Goal: Check status: Check status

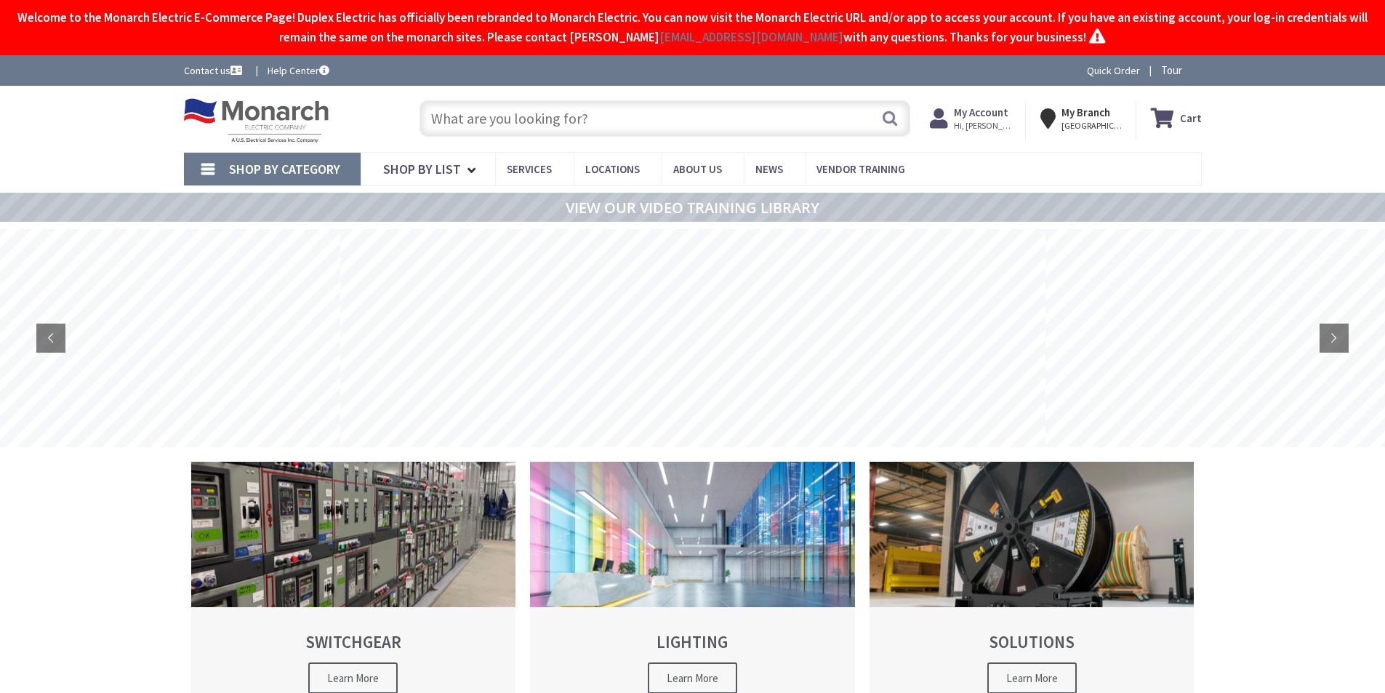
click at [976, 121] on span "Hi, [PERSON_NAME]" at bounding box center [985, 126] width 62 height 12
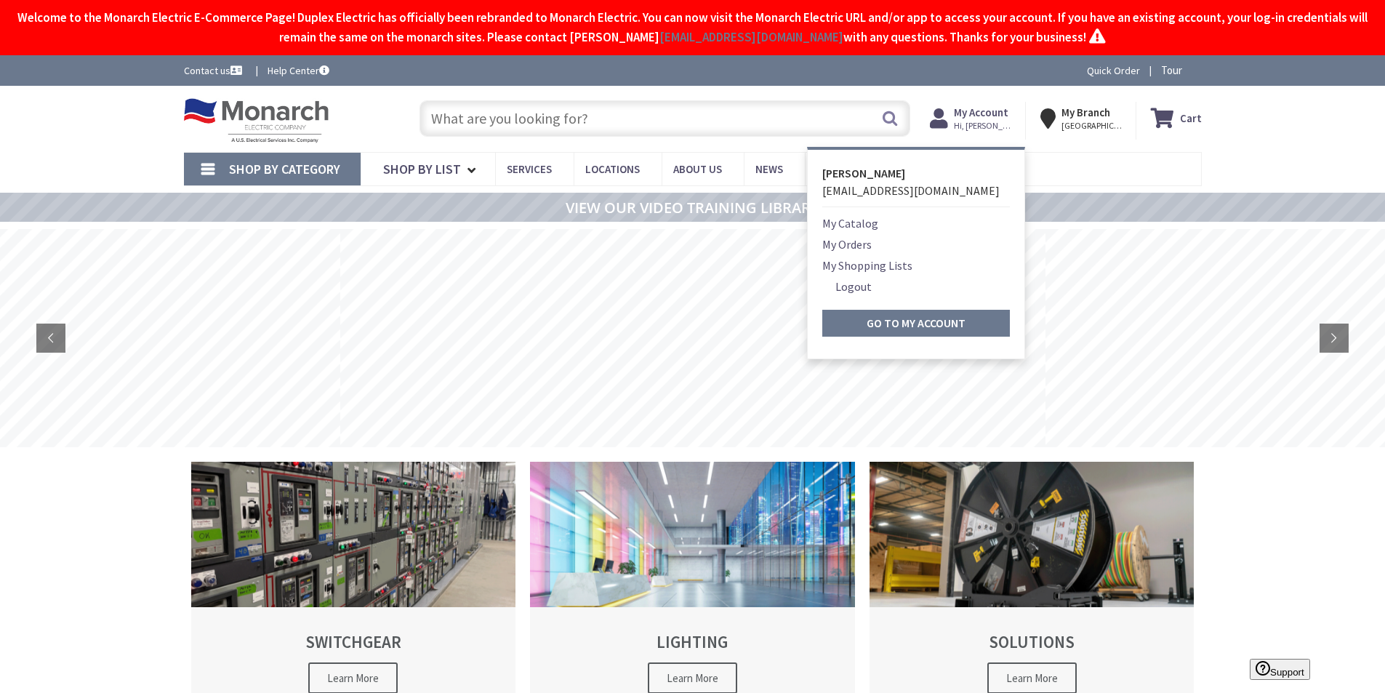
click at [853, 241] on link "My Orders" at bounding box center [846, 244] width 49 height 17
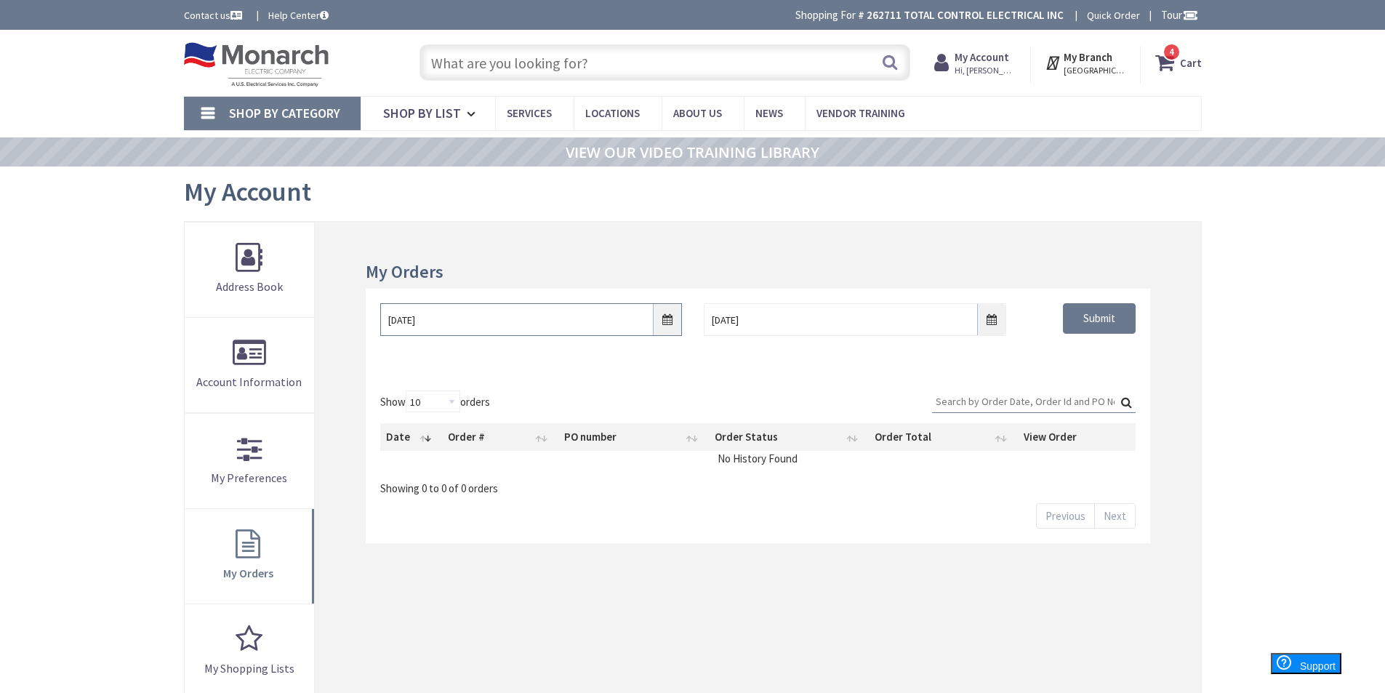
click at [666, 324] on input "8/27/2025" at bounding box center [531, 319] width 302 height 33
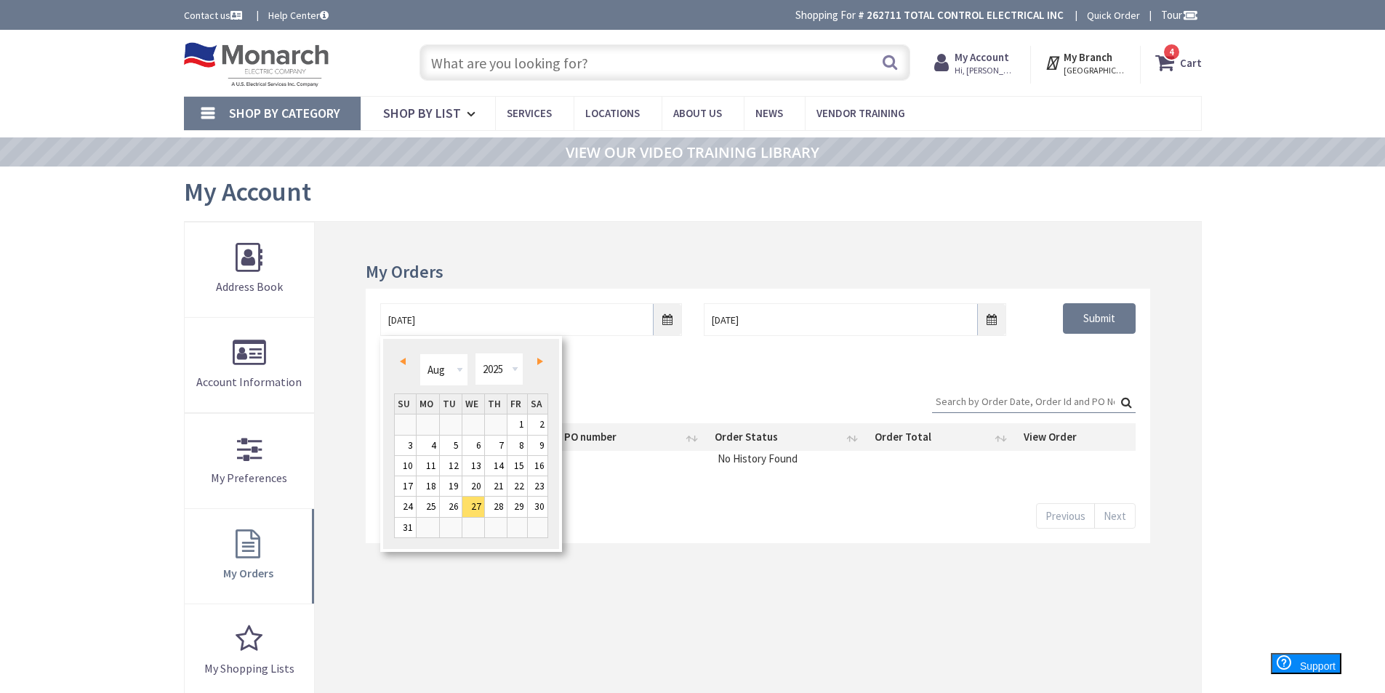
click at [400, 360] on span "Prev" at bounding box center [403, 361] width 6 height 7
click at [476, 422] on link "2" at bounding box center [473, 424] width 22 height 20
type input "07/02/2025"
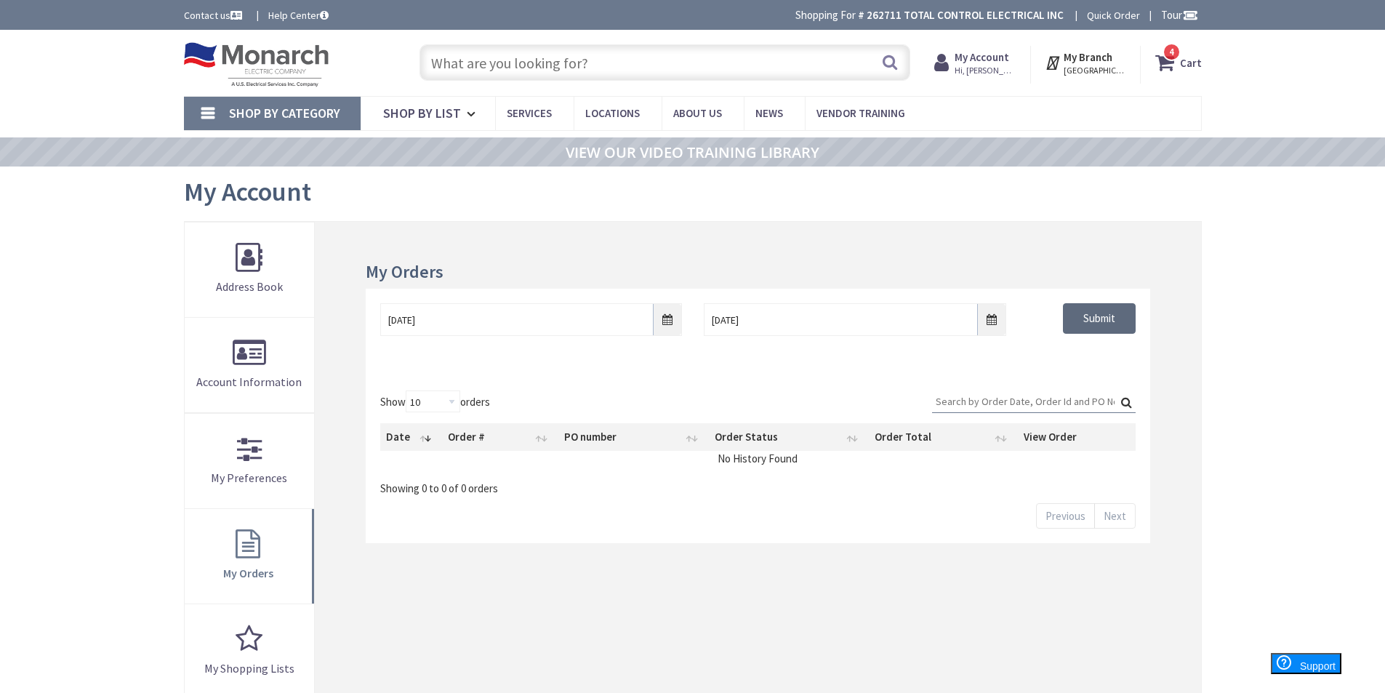
click at [1100, 319] on input "Submit" at bounding box center [1099, 318] width 73 height 31
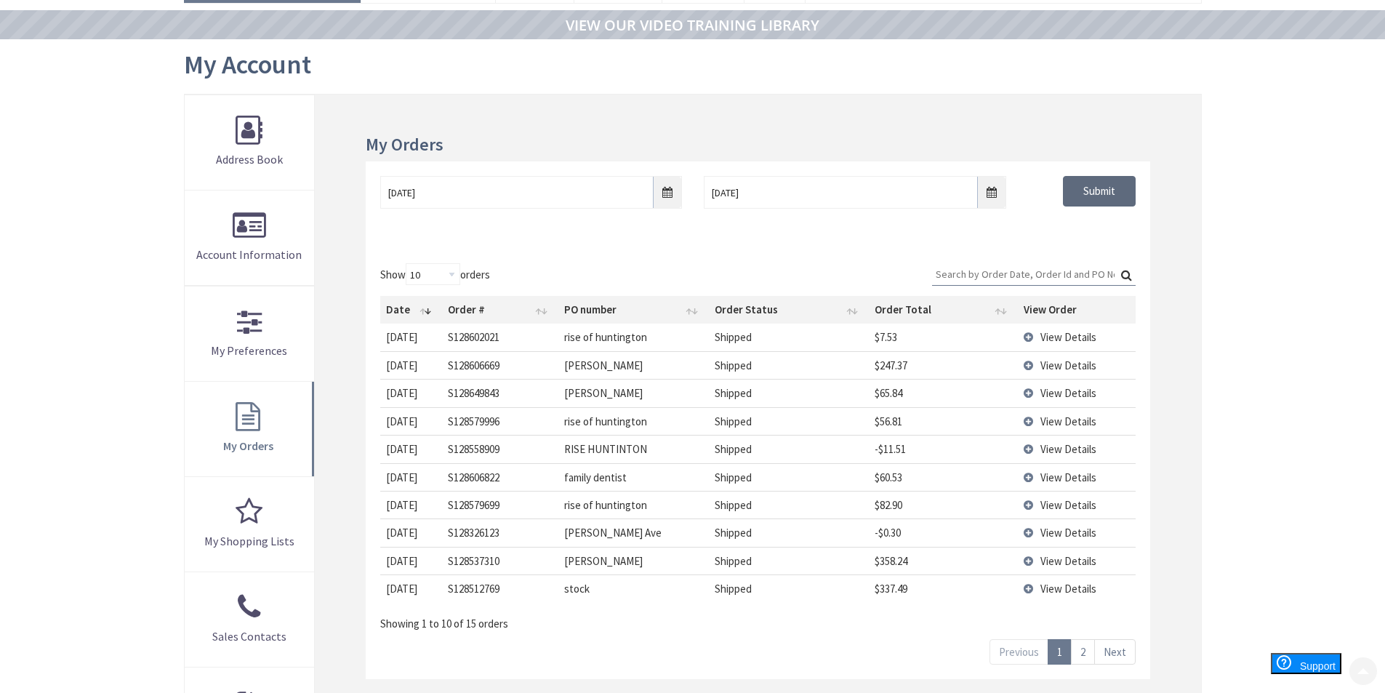
scroll to position [158, 0]
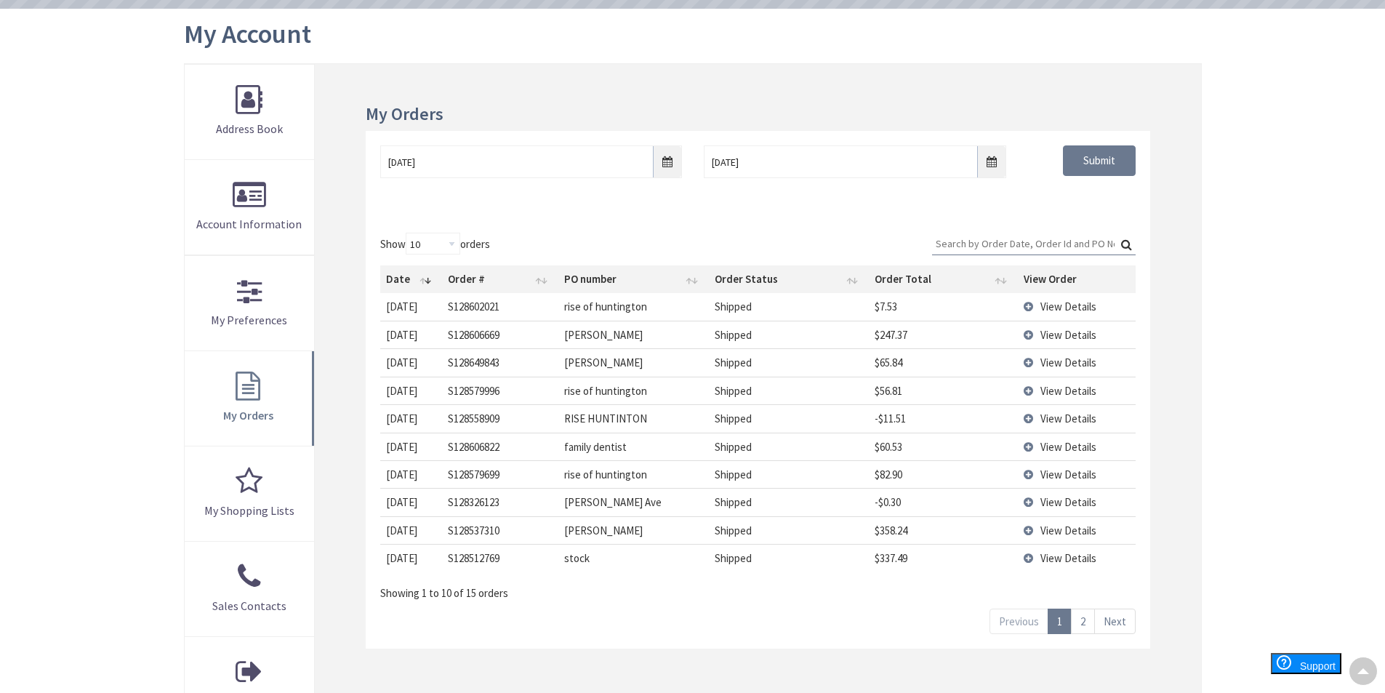
click at [1049, 474] on span "View Details" at bounding box center [1068, 474] width 56 height 14
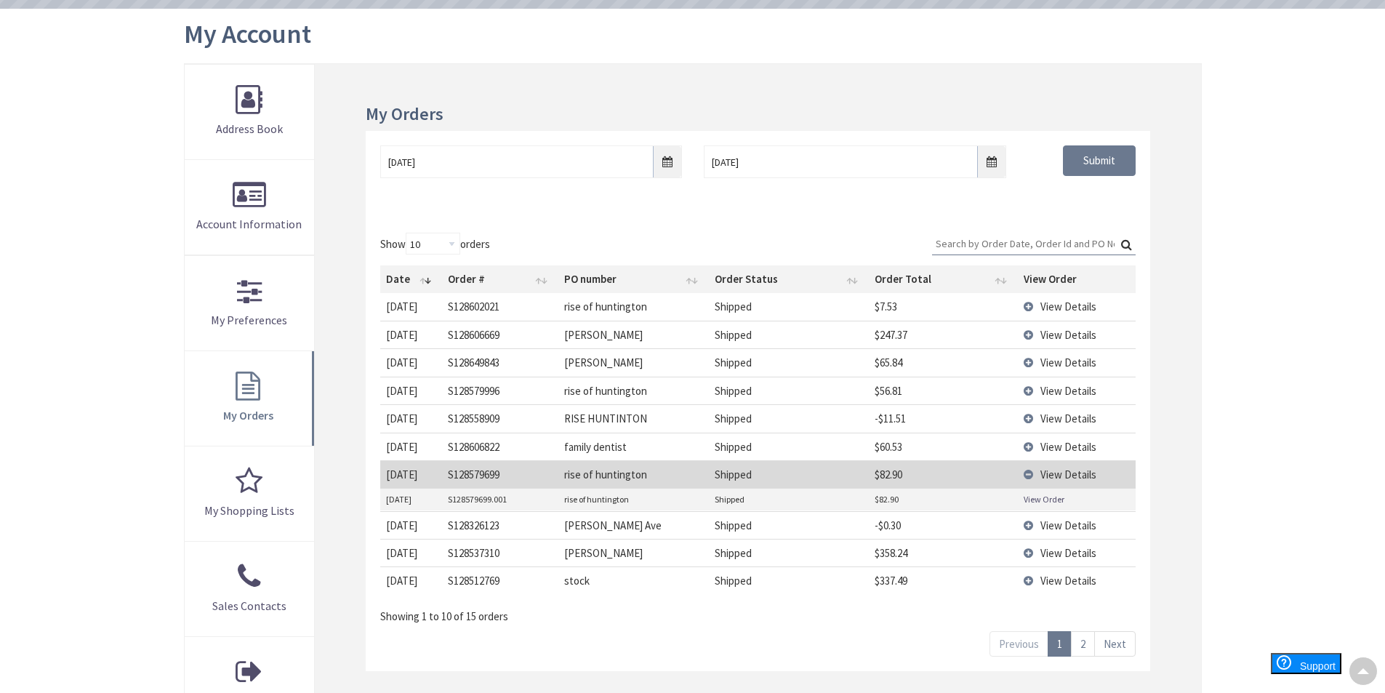
click at [1037, 494] on link "View Order" at bounding box center [1044, 499] width 41 height 12
click at [1030, 528] on td "View Details" at bounding box center [1077, 525] width 118 height 28
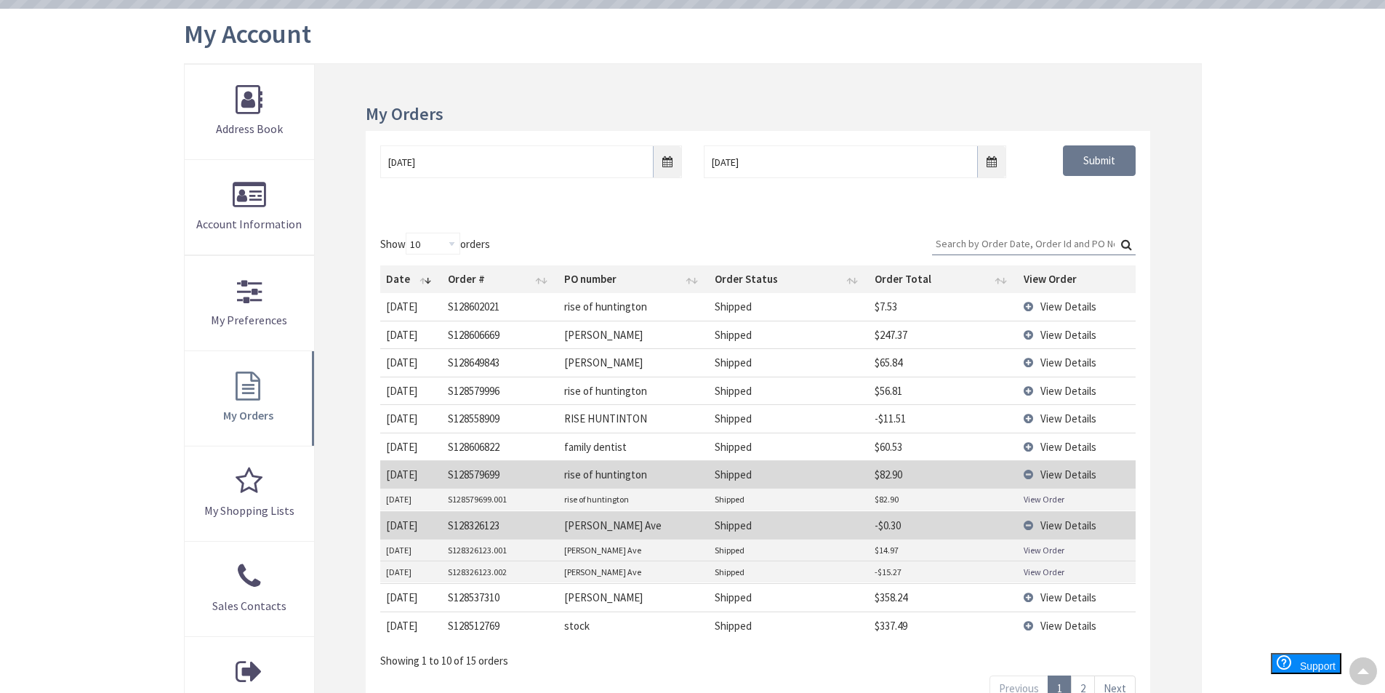
click at [1029, 419] on td "View Details" at bounding box center [1077, 418] width 118 height 28
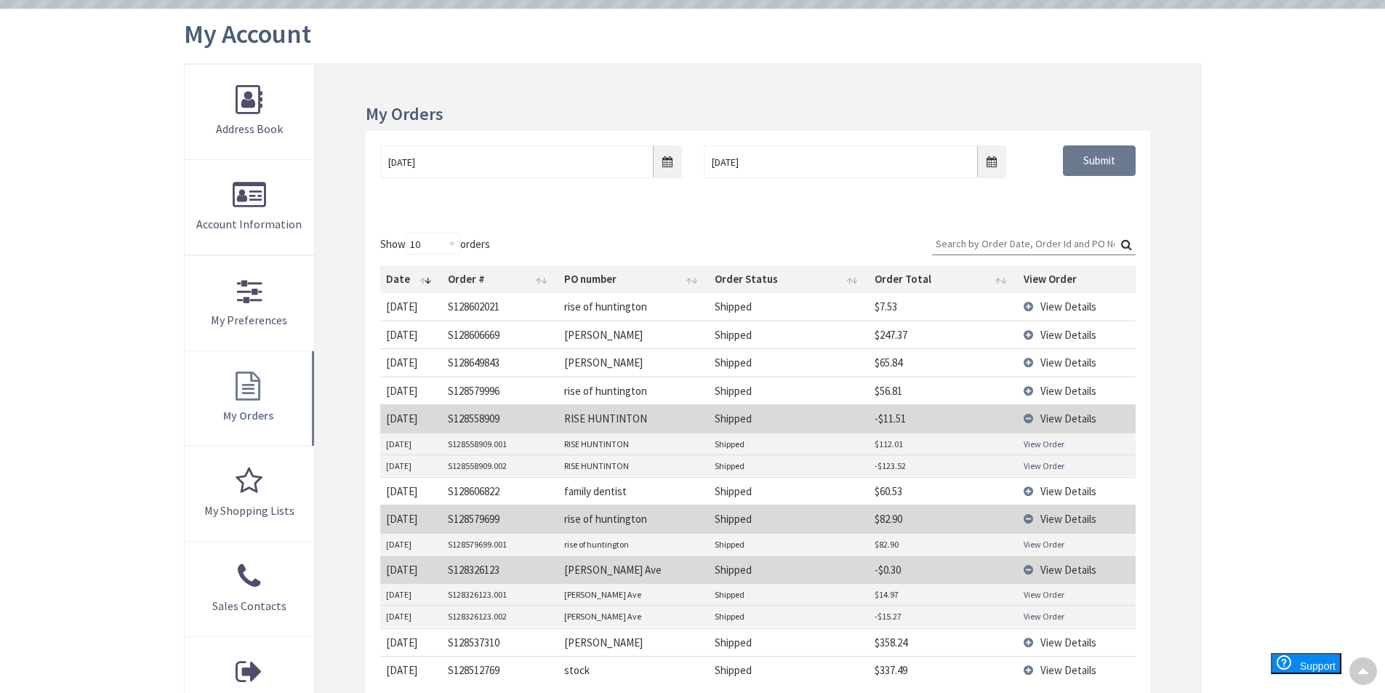
click at [1042, 445] on link "View Order" at bounding box center [1044, 444] width 41 height 12
click at [1038, 465] on link "View Order" at bounding box center [1044, 465] width 41 height 12
click at [1053, 388] on span "View Details" at bounding box center [1068, 391] width 56 height 14
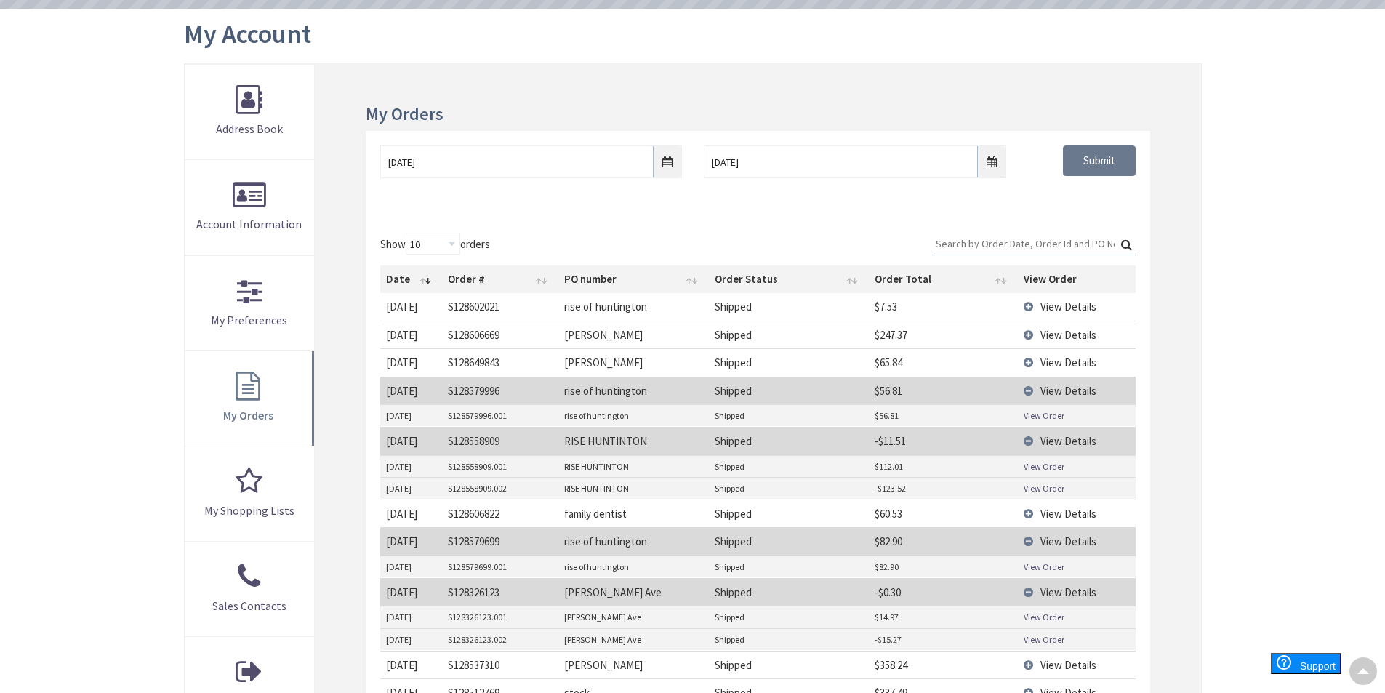
click at [1041, 414] on link "View Order" at bounding box center [1044, 415] width 41 height 12
click at [1030, 336] on td "View Details" at bounding box center [1077, 335] width 118 height 28
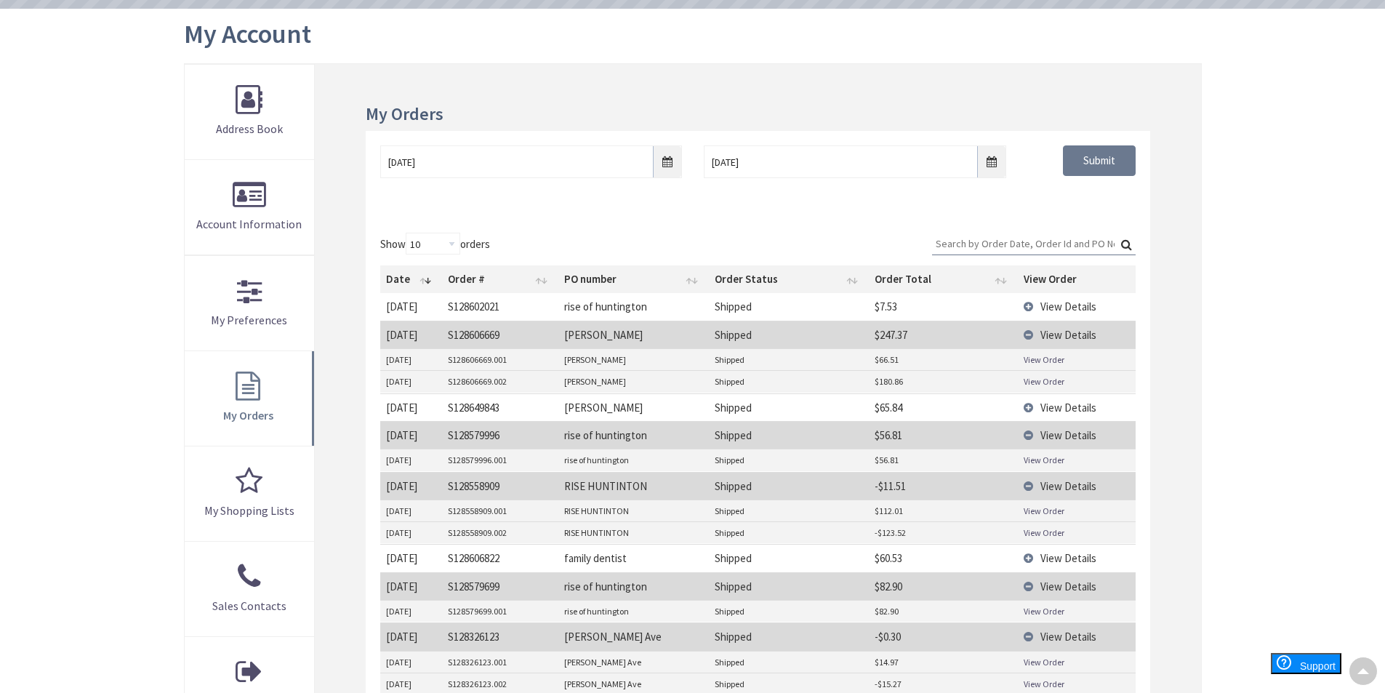
click at [1045, 356] on link "View Order" at bounding box center [1044, 359] width 41 height 12
click at [1041, 380] on link "View Order" at bounding box center [1044, 381] width 41 height 12
click at [1064, 304] on span "View Details" at bounding box center [1068, 307] width 56 height 14
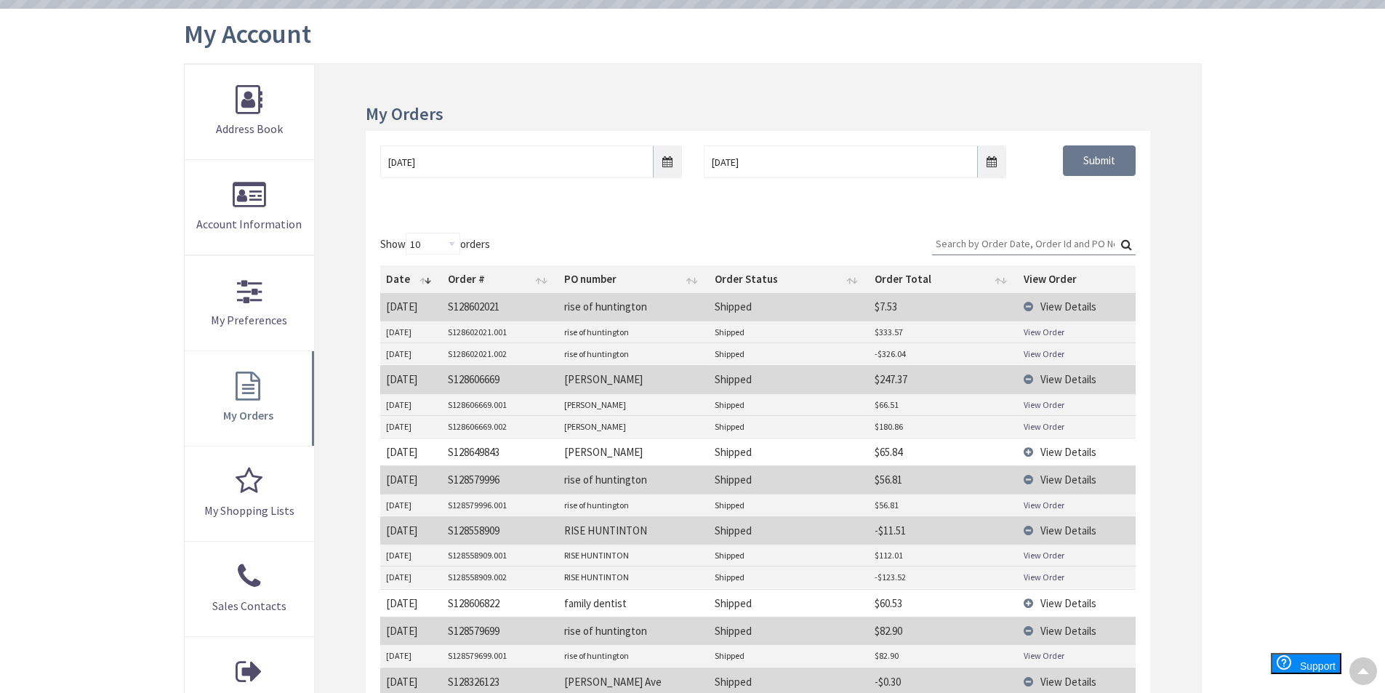
click at [1039, 307] on td "View Details" at bounding box center [1077, 306] width 118 height 27
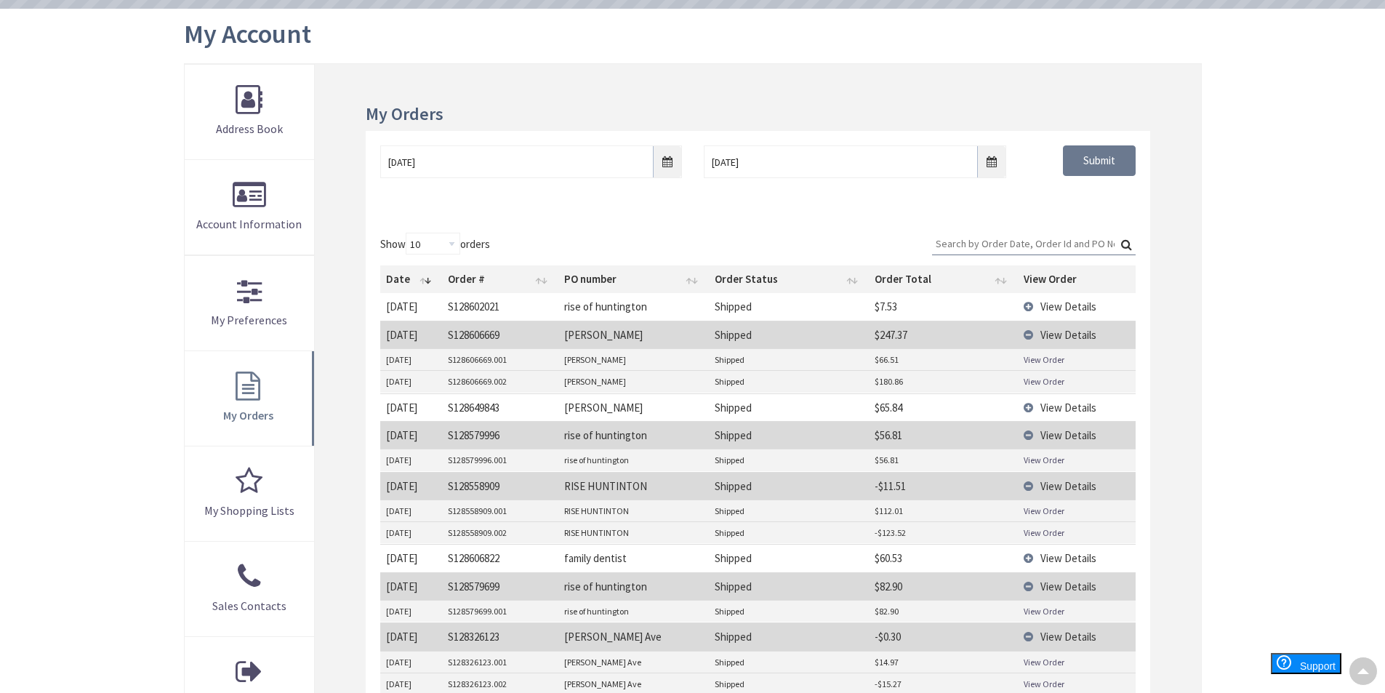
click at [1024, 305] on td "View Details" at bounding box center [1077, 306] width 118 height 27
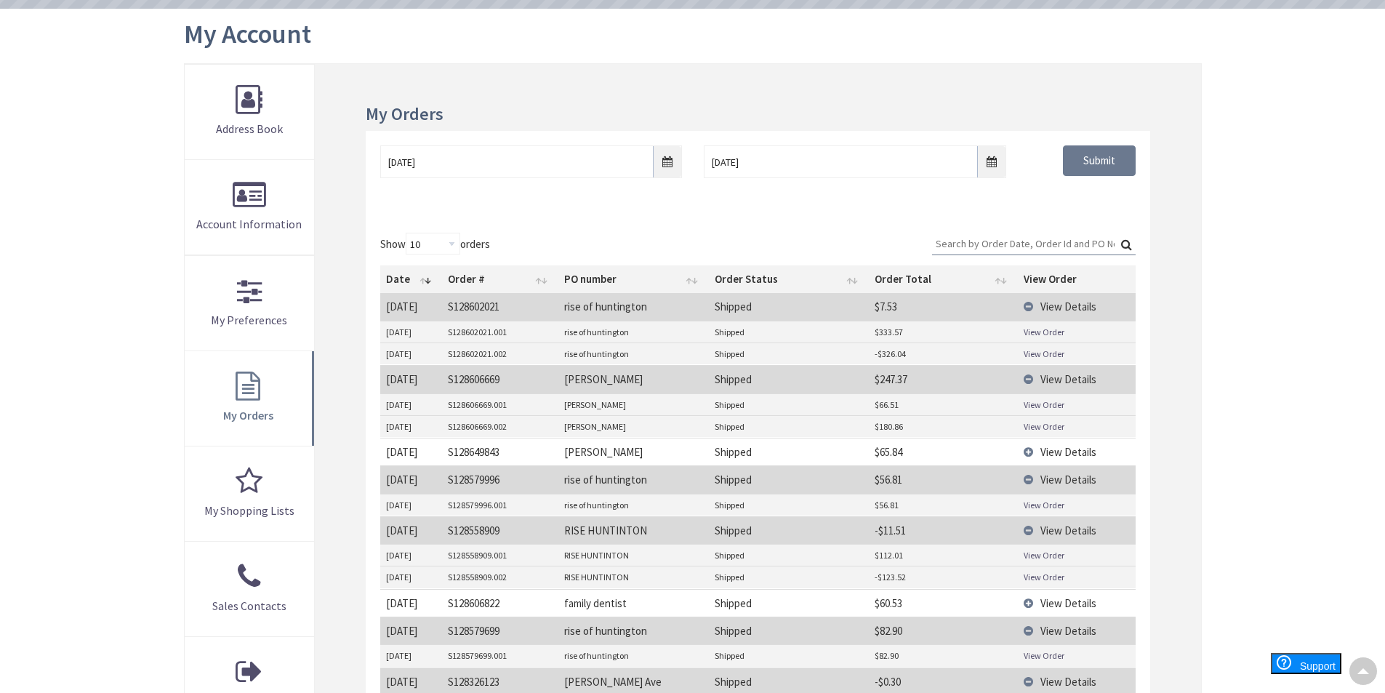
click at [1064, 306] on span "View Details" at bounding box center [1068, 307] width 56 height 14
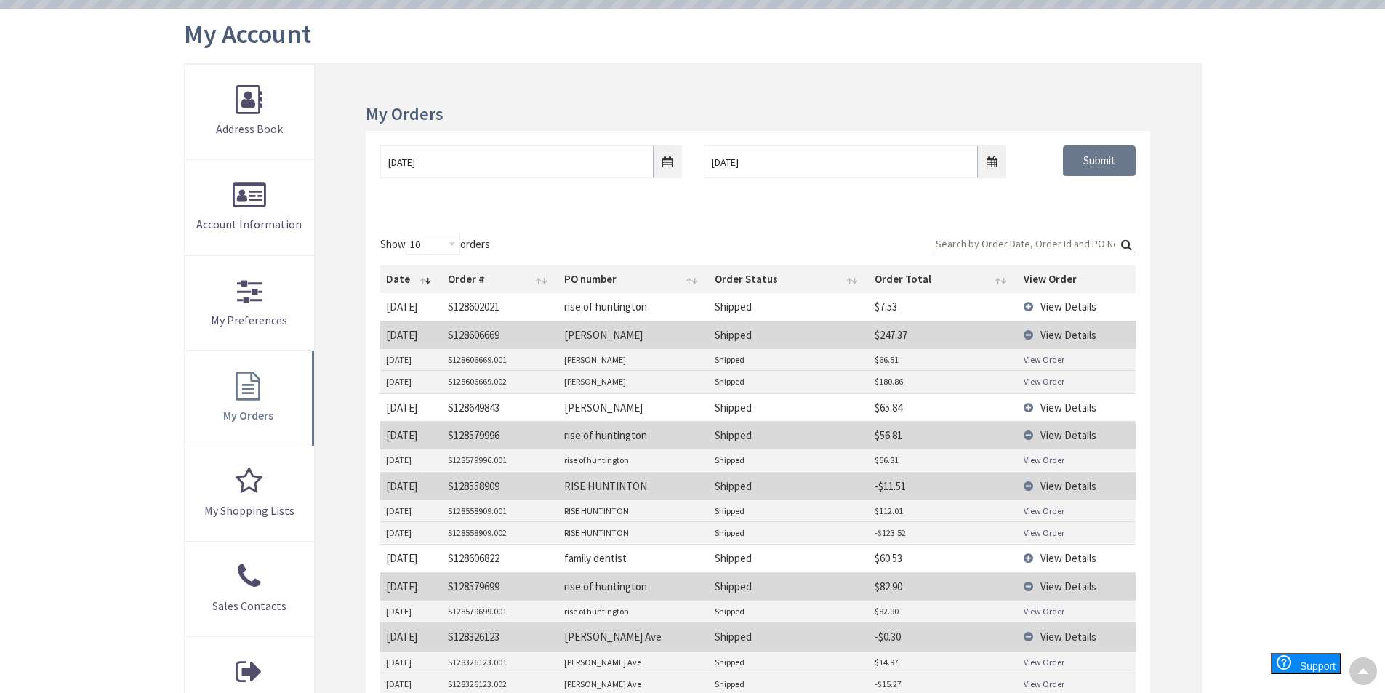
click at [1064, 306] on span "View Details" at bounding box center [1068, 307] width 56 height 14
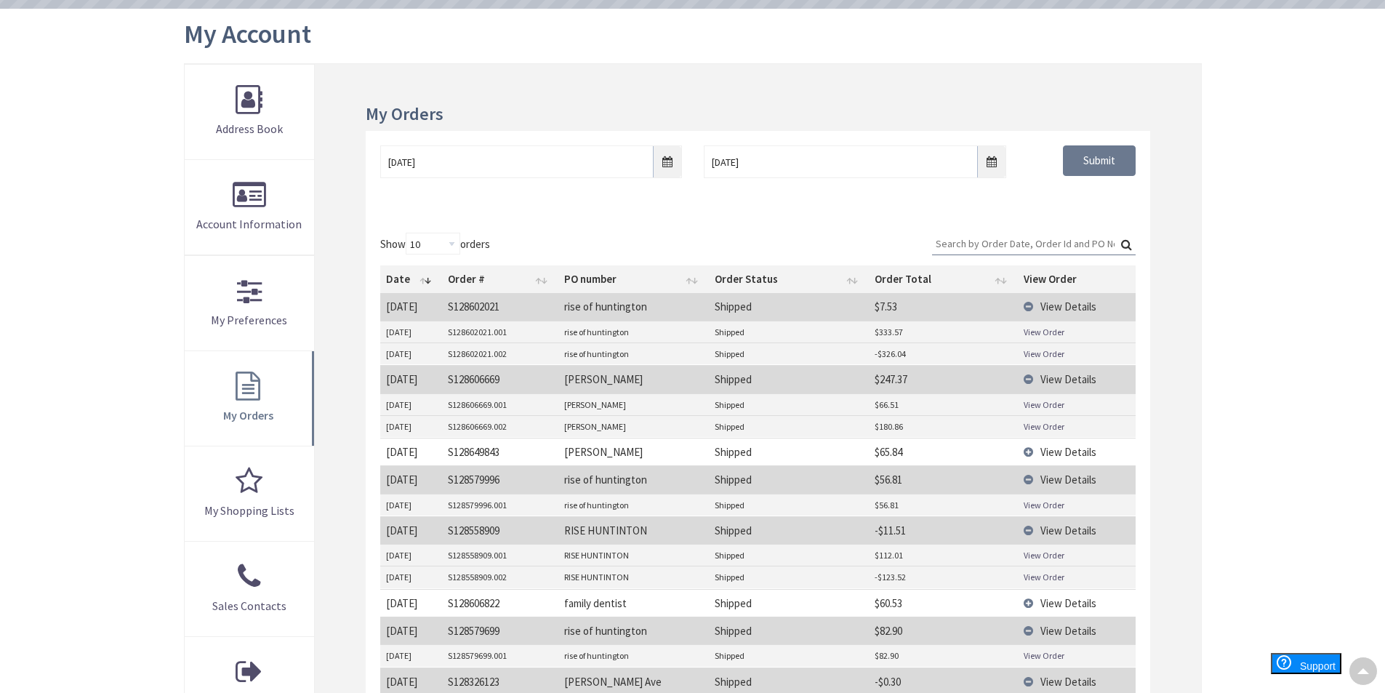
click at [1088, 304] on span "View Details" at bounding box center [1068, 307] width 56 height 14
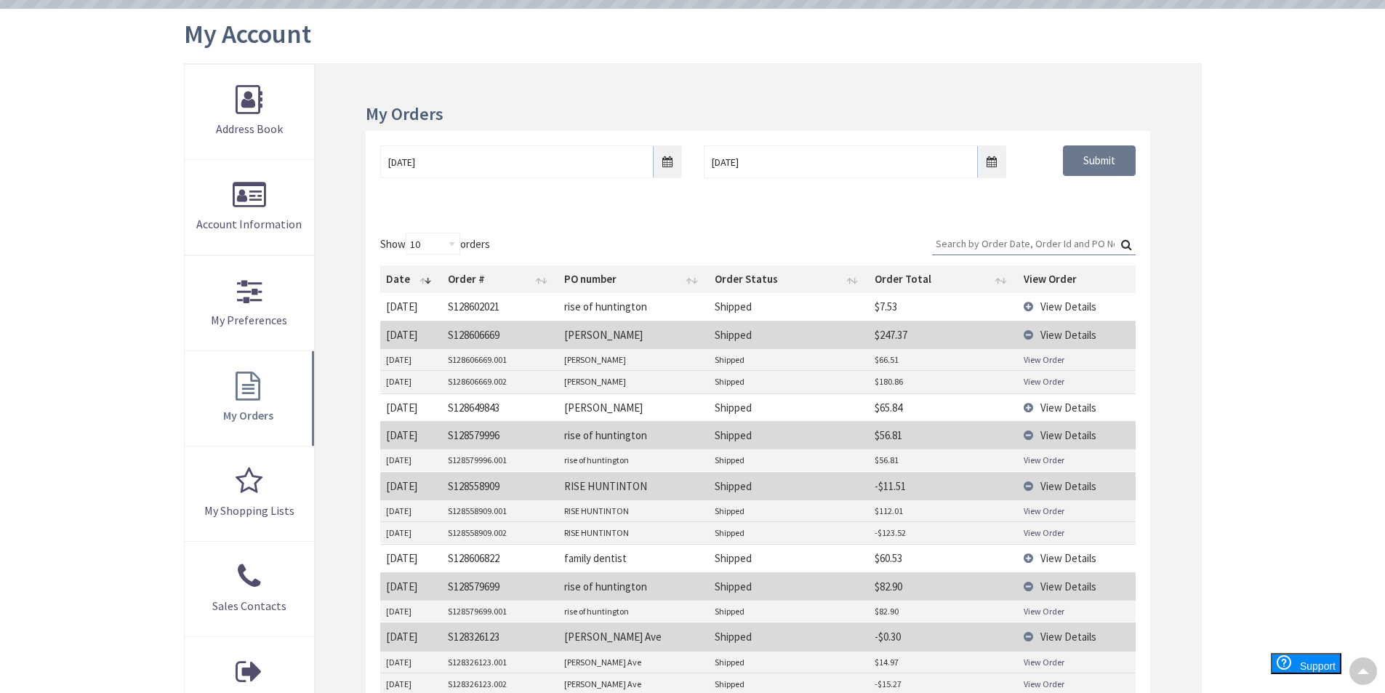
click at [1079, 303] on span "View Details" at bounding box center [1068, 307] width 56 height 14
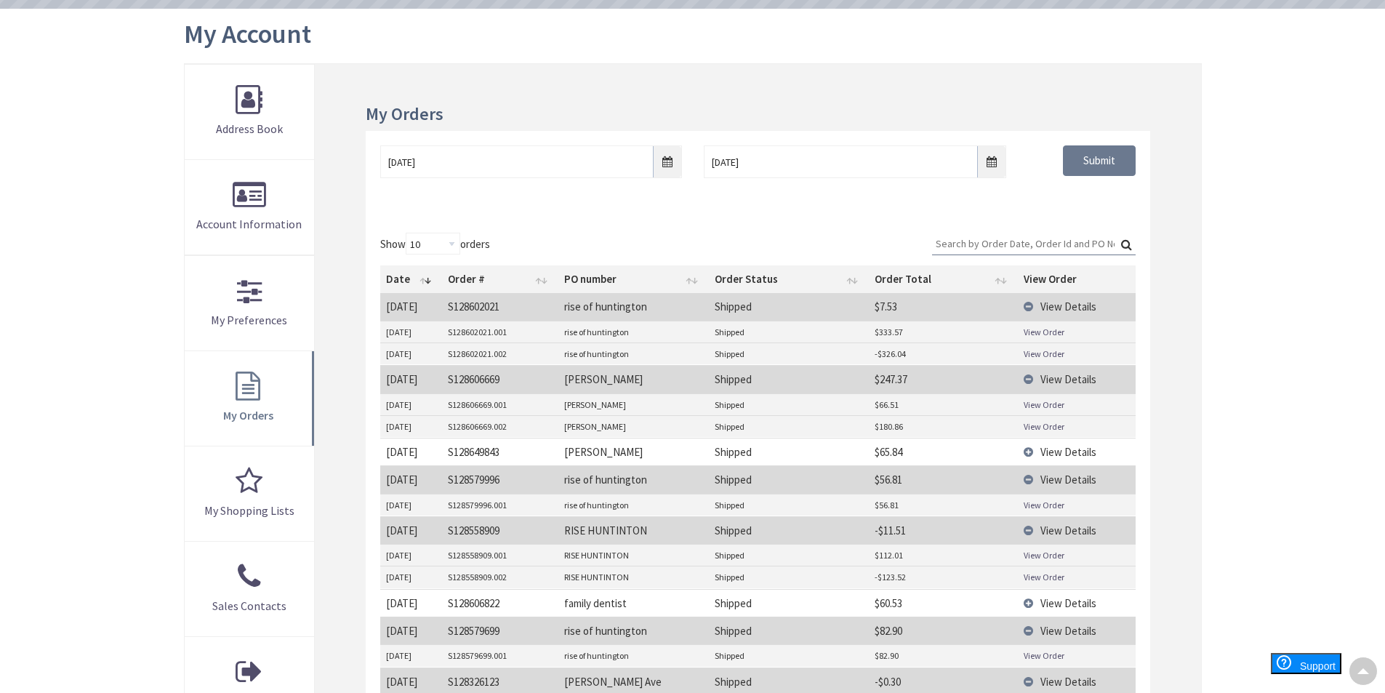
click at [1026, 381] on td "View Details" at bounding box center [1077, 379] width 118 height 28
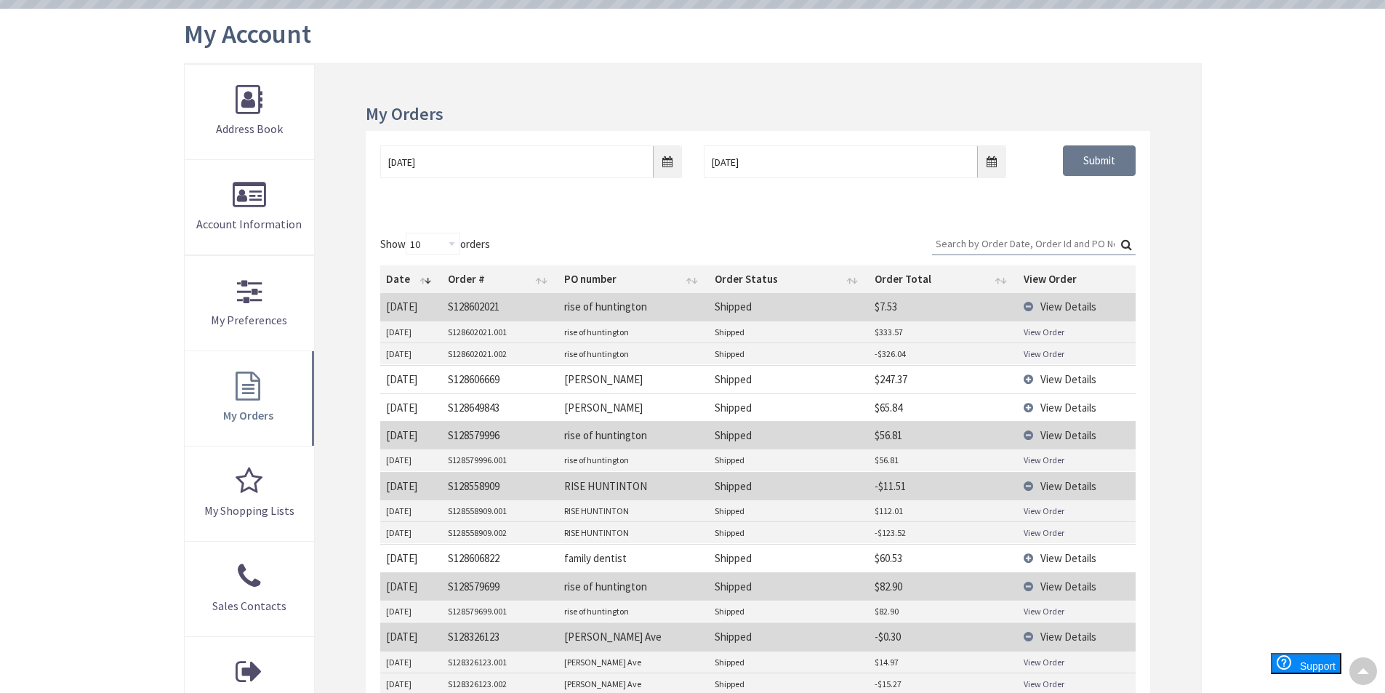
click at [1025, 434] on td "View Details" at bounding box center [1077, 435] width 118 height 28
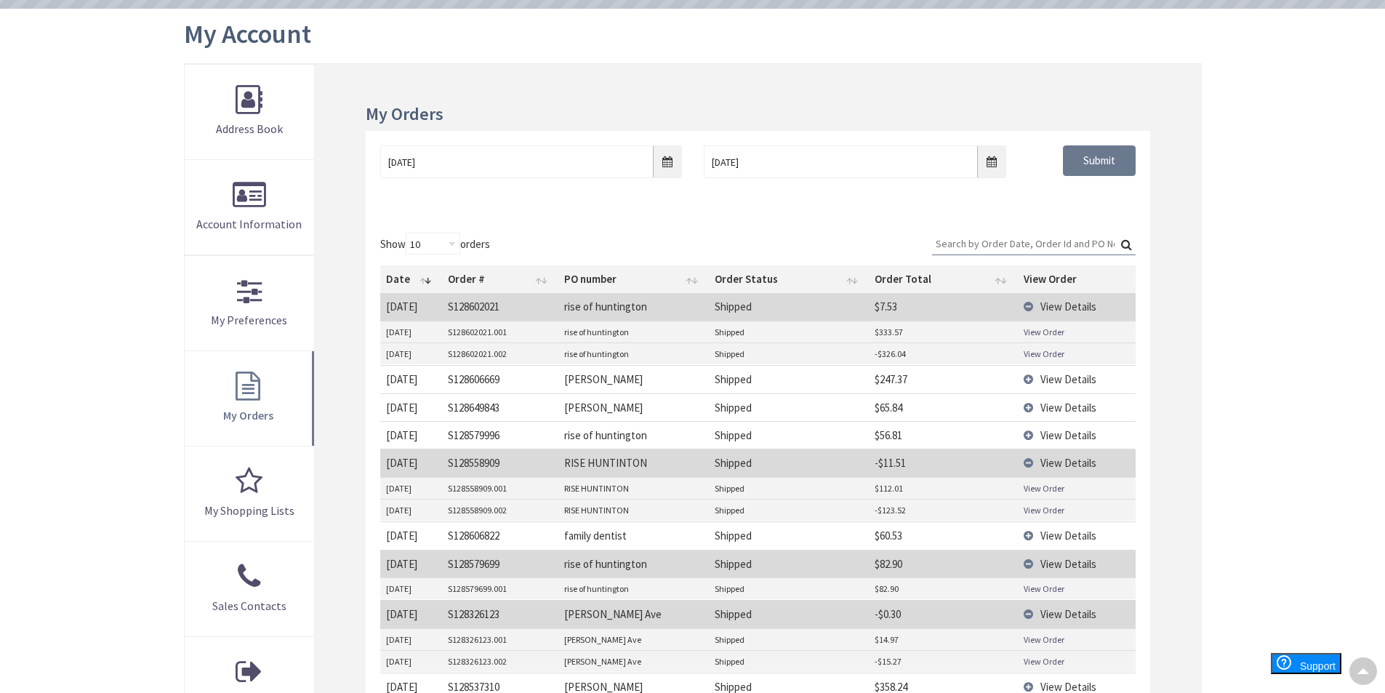
click at [1027, 460] on td "View Details" at bounding box center [1077, 463] width 118 height 28
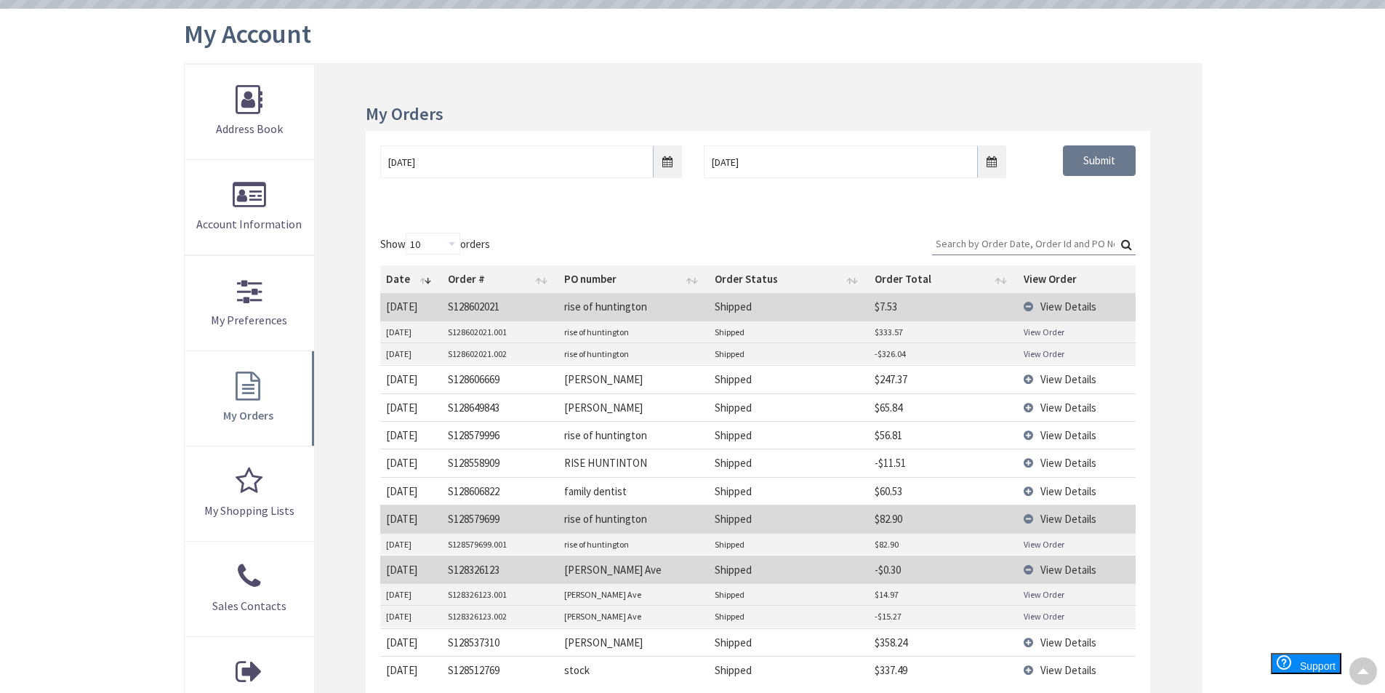
click at [1023, 517] on td "View Details" at bounding box center [1077, 519] width 118 height 28
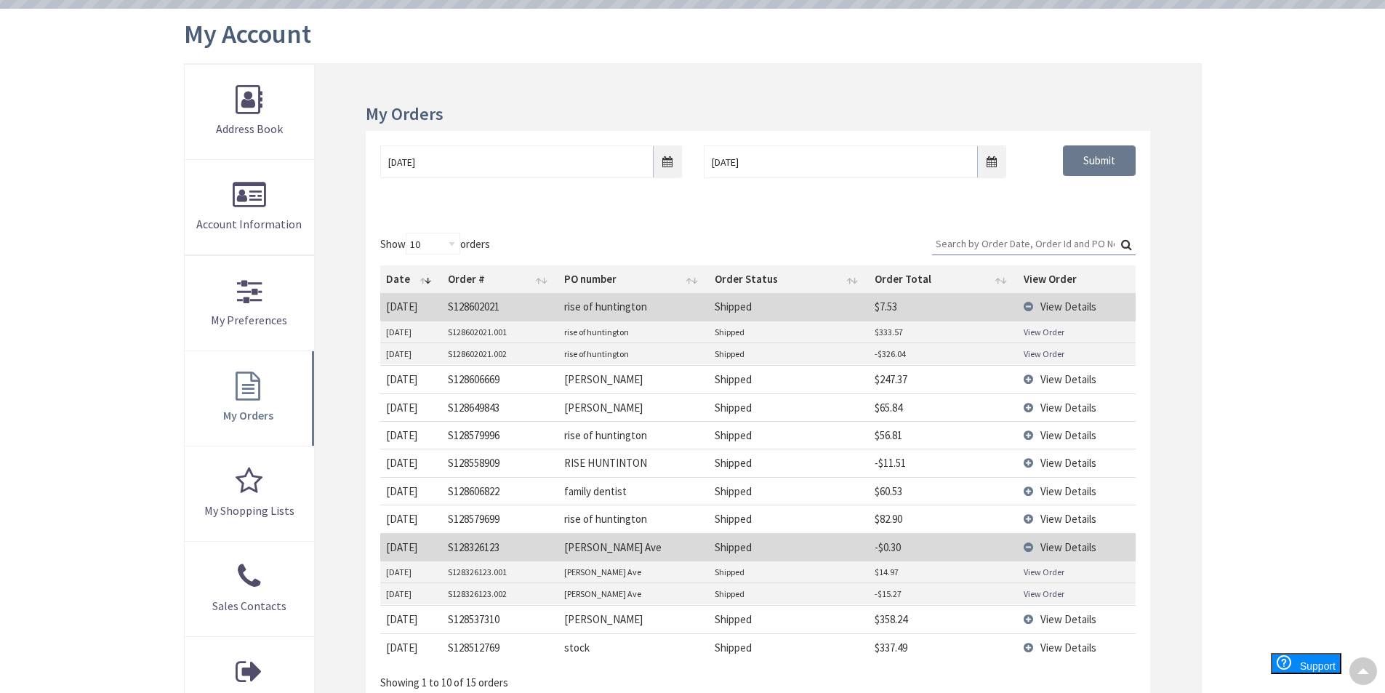
click at [1026, 547] on td "View Details" at bounding box center [1077, 547] width 118 height 28
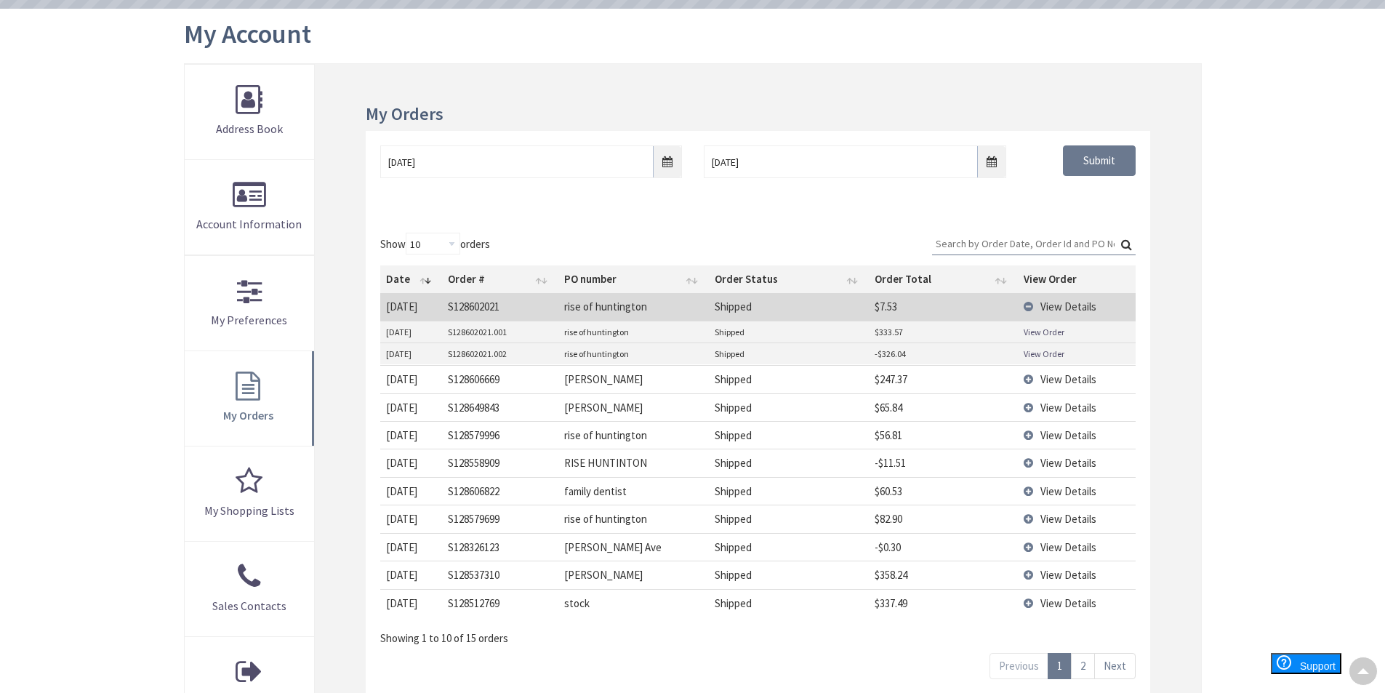
click at [1026, 305] on td "View Details" at bounding box center [1077, 306] width 118 height 27
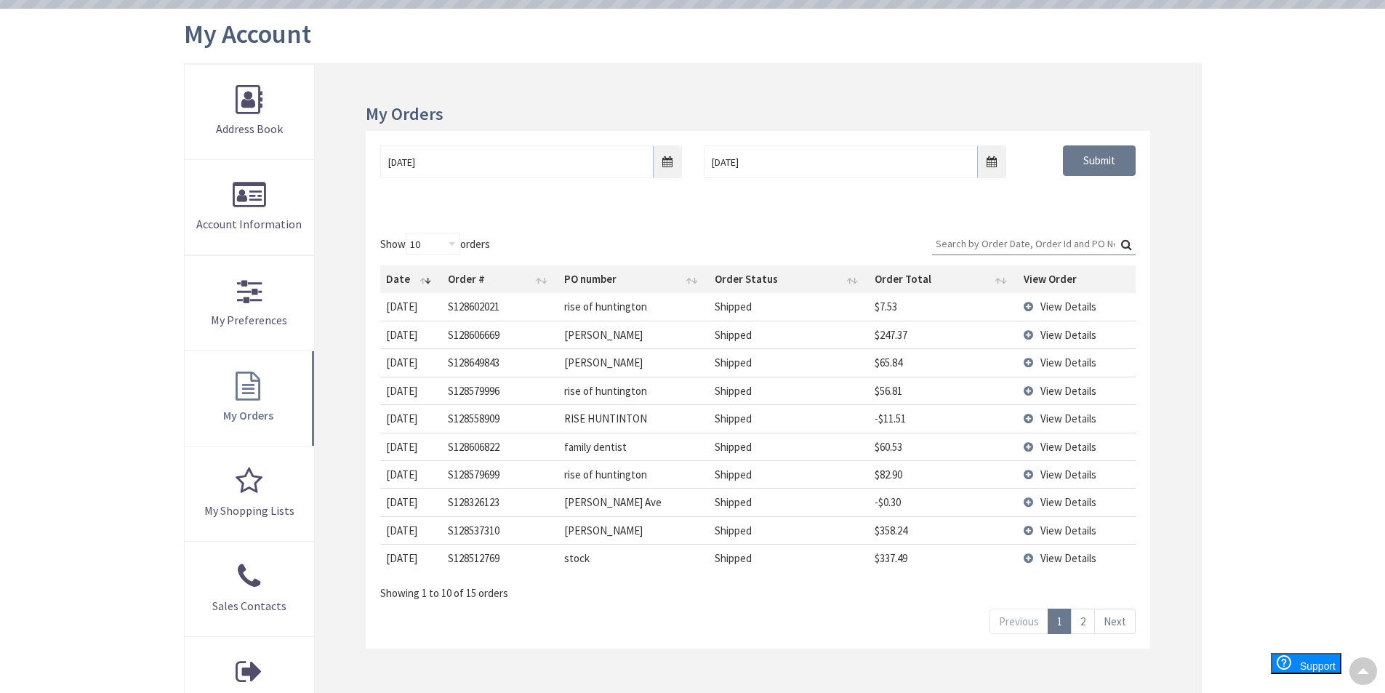
click at [1083, 305] on span "View Details" at bounding box center [1068, 307] width 56 height 14
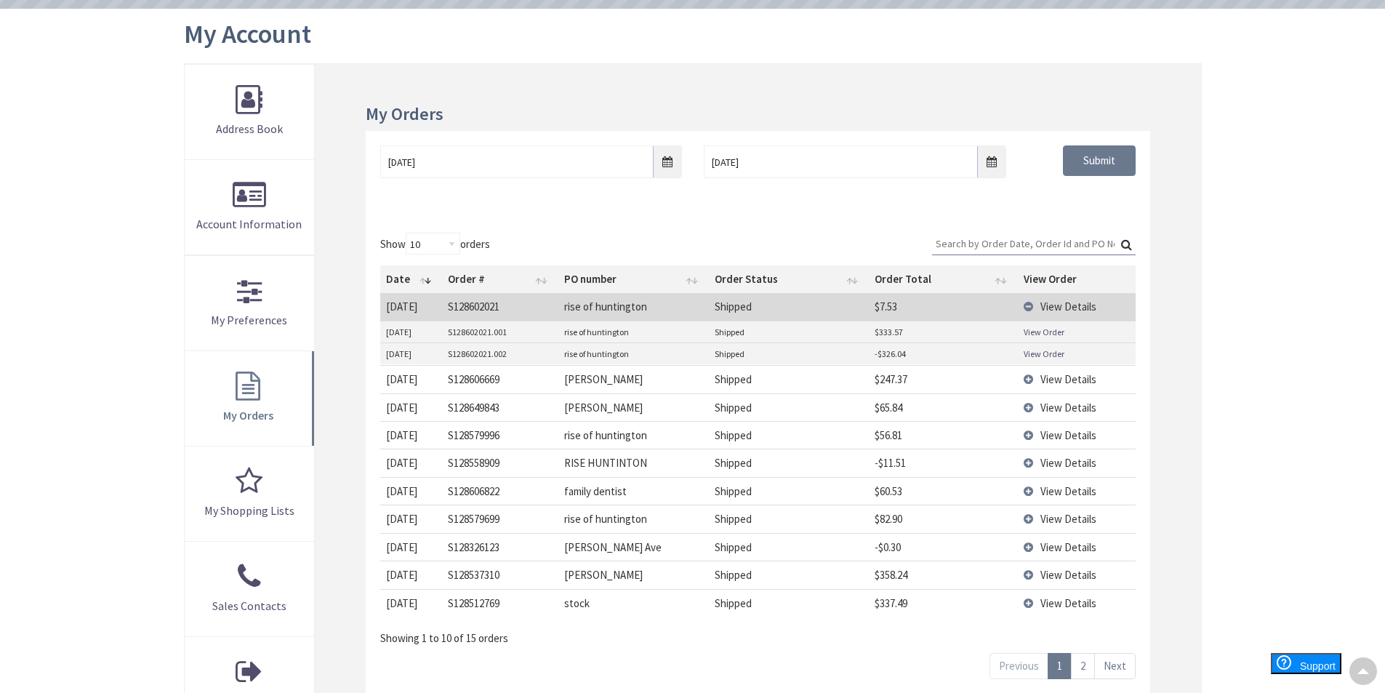
click at [1059, 331] on link "View Order" at bounding box center [1044, 332] width 41 height 12
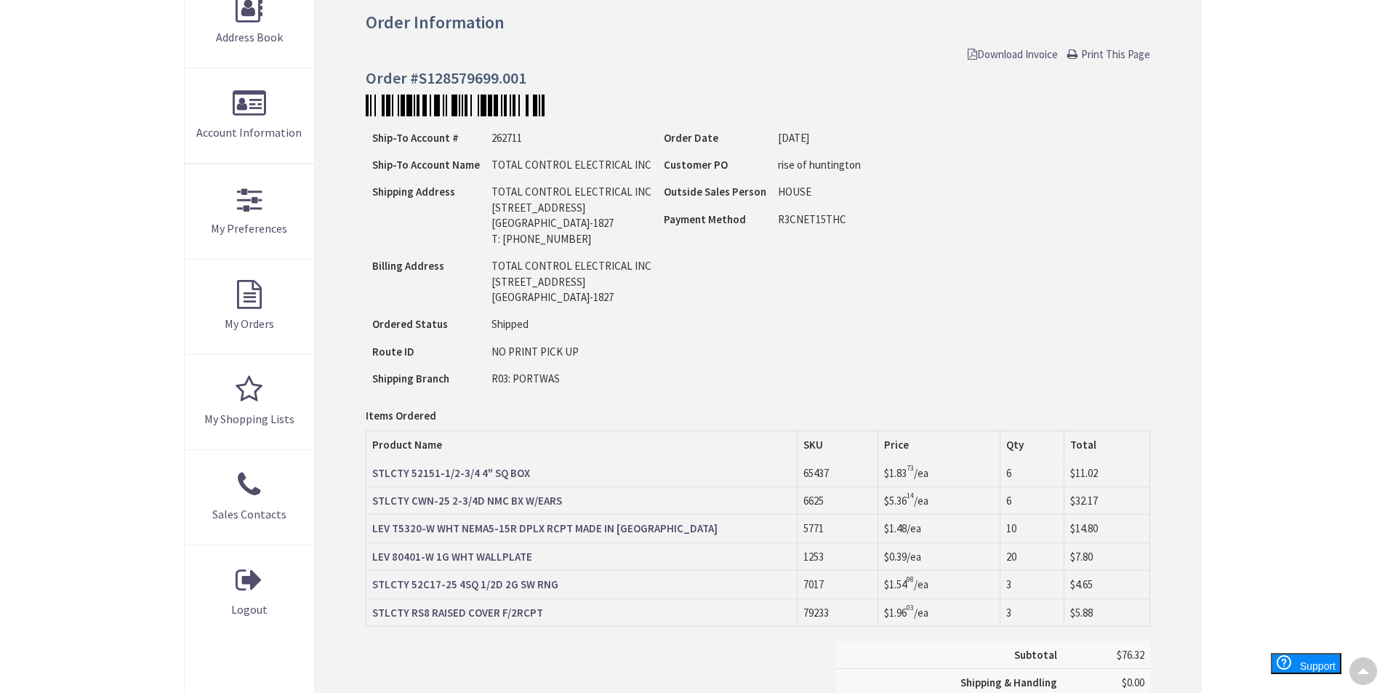
scroll to position [353, 0]
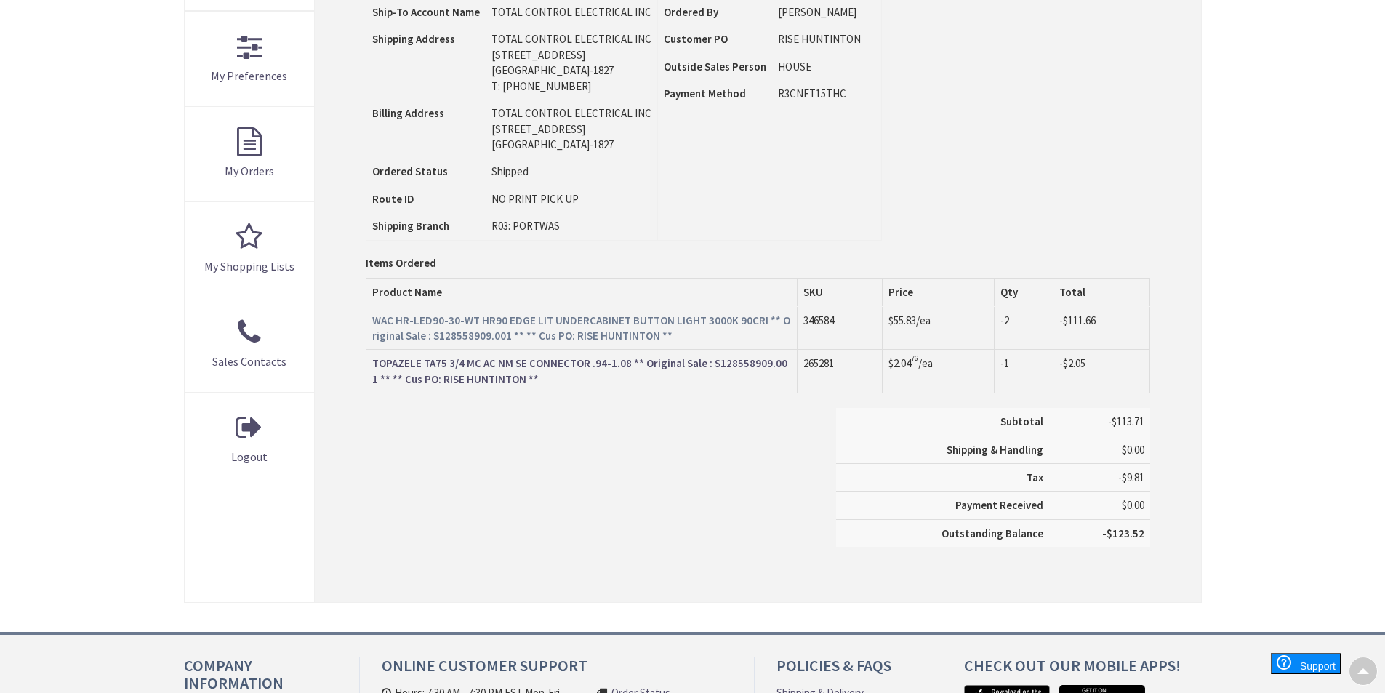
scroll to position [241, 0]
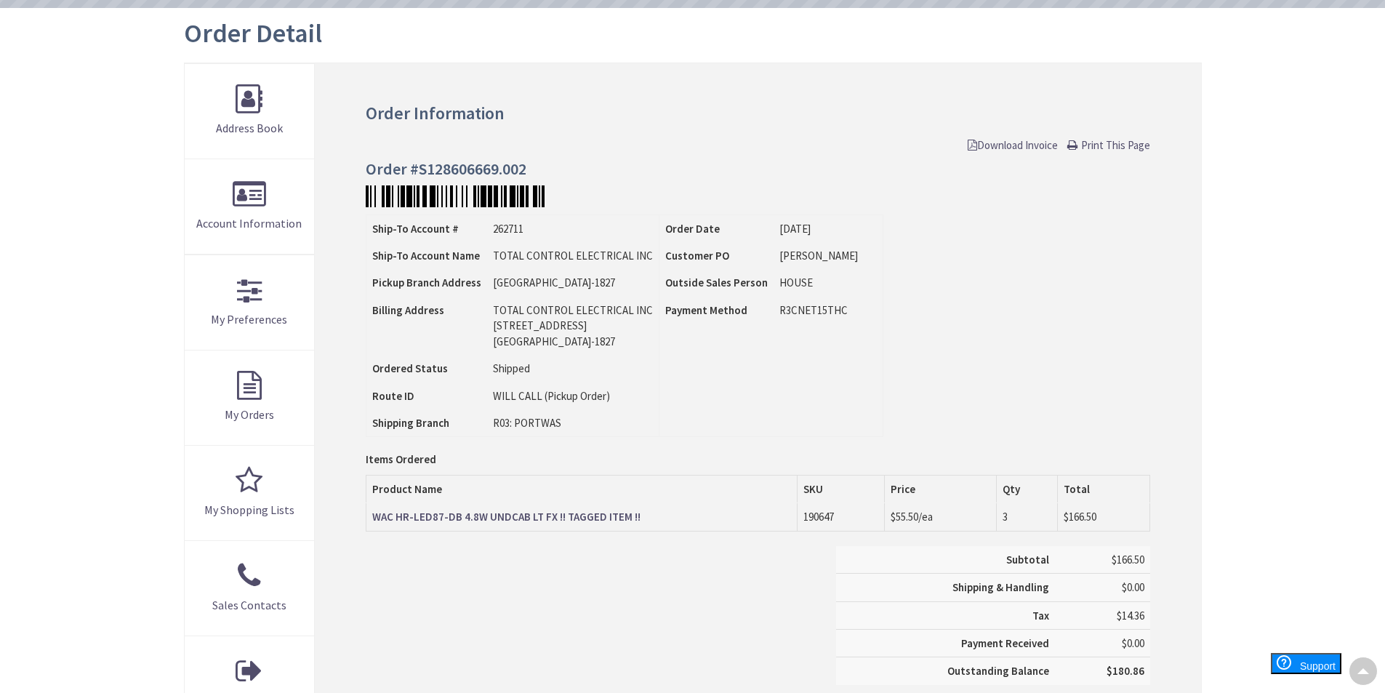
scroll to position [233, 0]
